Goal: Information Seeking & Learning: Find specific fact

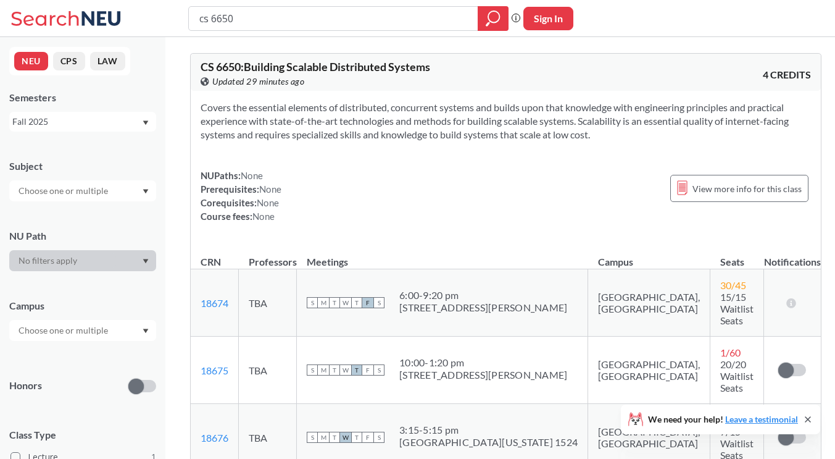
scroll to position [123, 0]
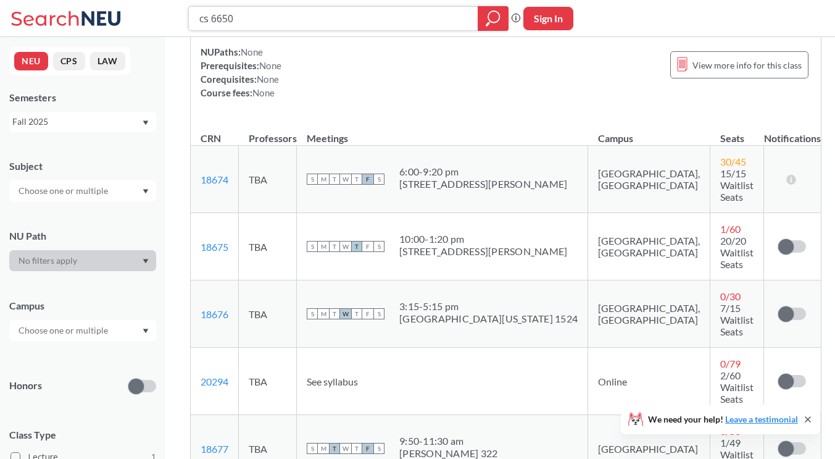
drag, startPoint x: 247, startPoint y: 17, endPoint x: 212, endPoint y: 17, distance: 35.2
click at [212, 17] on input "cs 6650" at bounding box center [333, 18] width 271 height 21
type input "cs 7980"
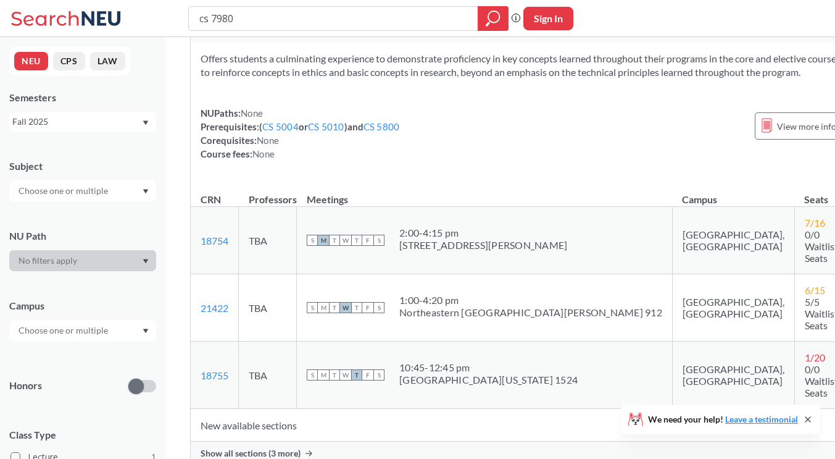
scroll to position [123, 0]
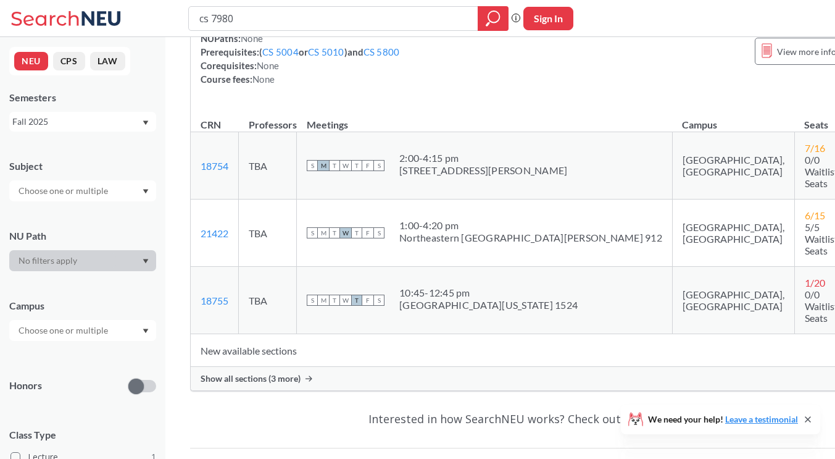
click at [268, 373] on span "Show all sections (3 more)" at bounding box center [251, 378] width 100 height 11
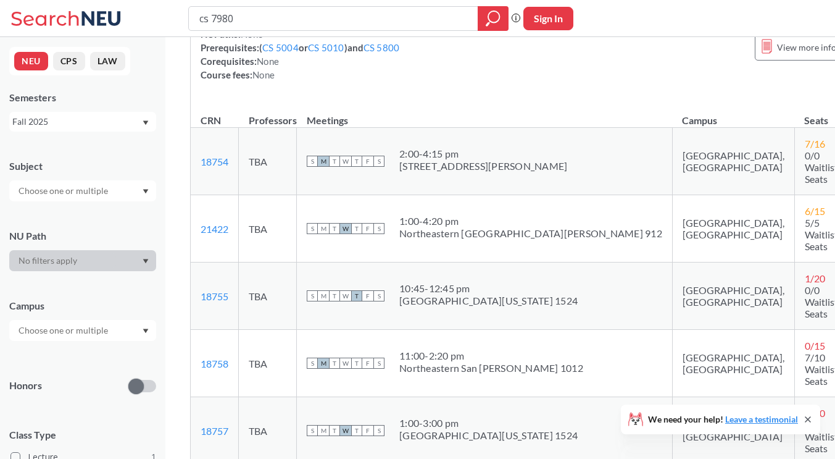
scroll to position [247, 0]
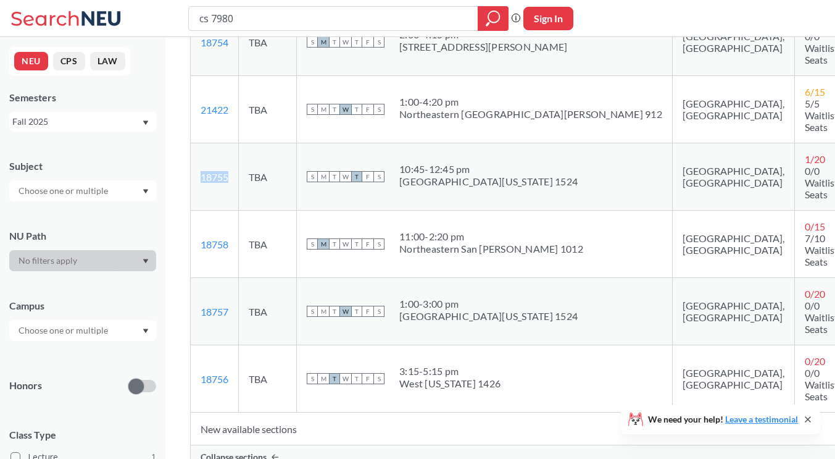
drag, startPoint x: 233, startPoint y: 147, endPoint x: 193, endPoint y: 144, distance: 40.2
click at [193, 144] on td "18755 View this section on Banner." at bounding box center [215, 176] width 48 height 67
copy link "18755"
drag, startPoint x: 230, startPoint y: 235, endPoint x: 207, endPoint y: 238, distance: 23.0
click at [200, 278] on td "18757 View this section on Banner." at bounding box center [215, 311] width 48 height 67
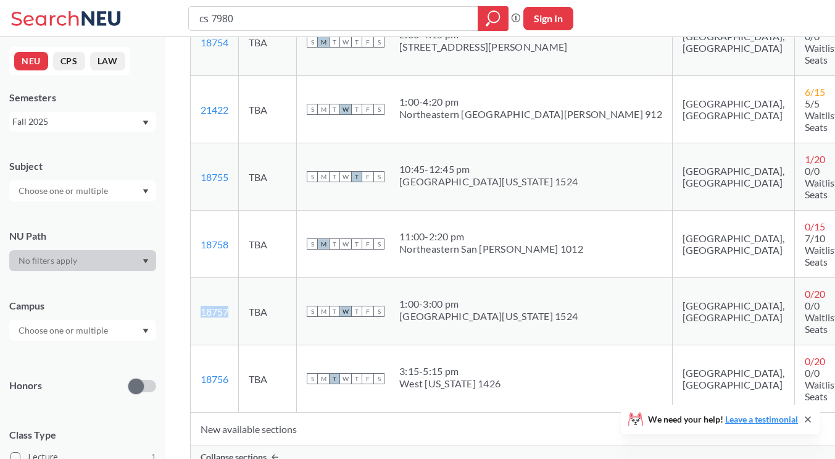
copy link "18757"
drag, startPoint x: 233, startPoint y: 288, endPoint x: 196, endPoint y: 285, distance: 37.1
click at [196, 345] on td "18756 View this section on Banner." at bounding box center [215, 378] width 48 height 67
copy link "18756"
